Goal: Transaction & Acquisition: Purchase product/service

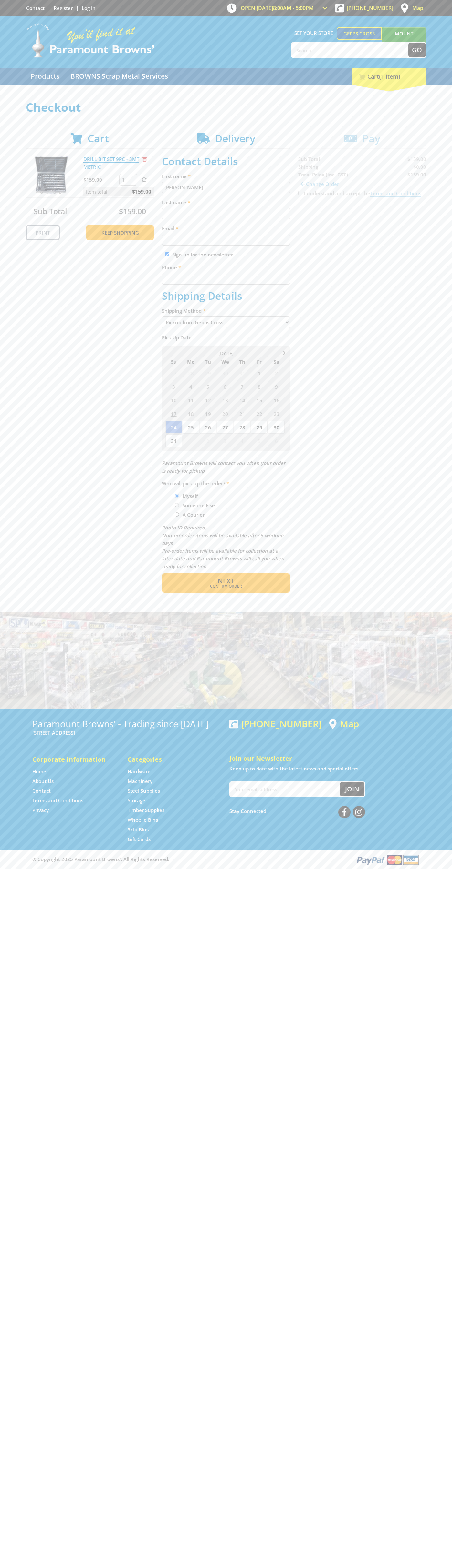
type input "[PERSON_NAME]"
type input "[EMAIL_ADDRESS][DOMAIN_NAME]"
type input "0293744000"
click at [226, 581] on span "Next" at bounding box center [225, 581] width 16 height 8
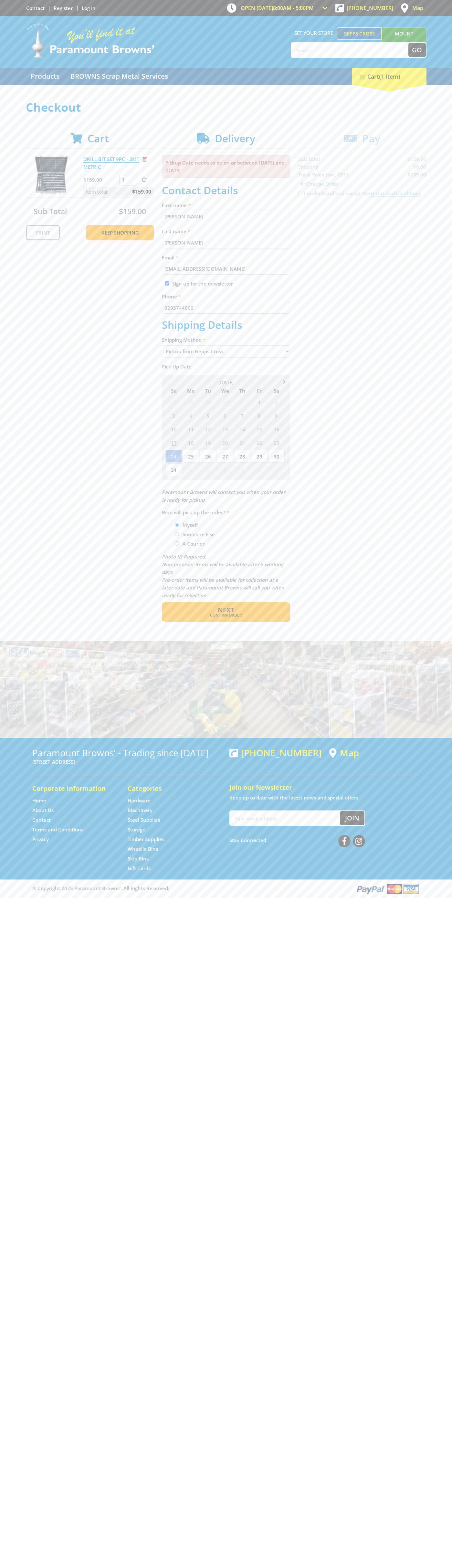
type input "[PERSON_NAME]"
click at [226, 615] on span "Confirm order" at bounding box center [226, 615] width 101 height 4
click at [226, 611] on span "Next" at bounding box center [225, 609] width 16 height 8
